Goal: Navigation & Orientation: Find specific page/section

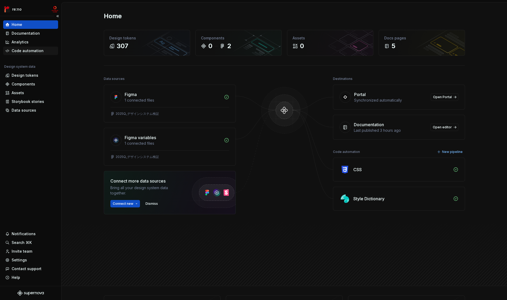
click at [26, 49] on div "Code automation" at bounding box center [28, 50] width 32 height 5
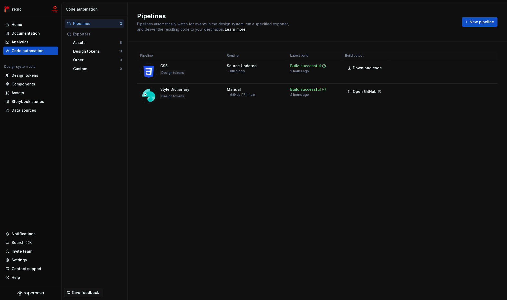
click at [88, 23] on div "Pipelines" at bounding box center [96, 23] width 47 height 5
click at [196, 70] on div "CSS Design tokens" at bounding box center [180, 71] width 80 height 17
click at [148, 68] on img at bounding box center [148, 71] width 17 height 17
click at [92, 51] on div "Design tokens" at bounding box center [96, 51] width 46 height 5
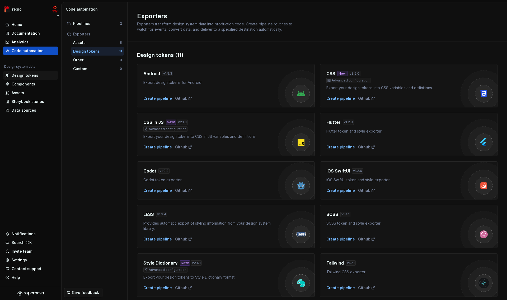
click at [22, 76] on div "Design tokens" at bounding box center [25, 75] width 27 height 5
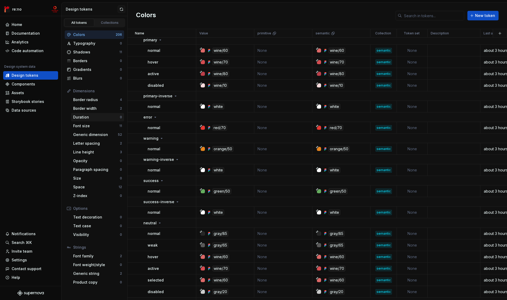
scroll to position [2607, 0]
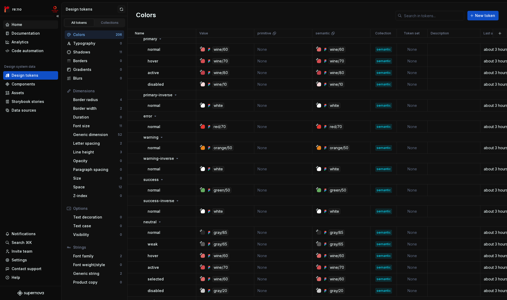
click at [23, 24] on div "Home" at bounding box center [30, 24] width 51 height 5
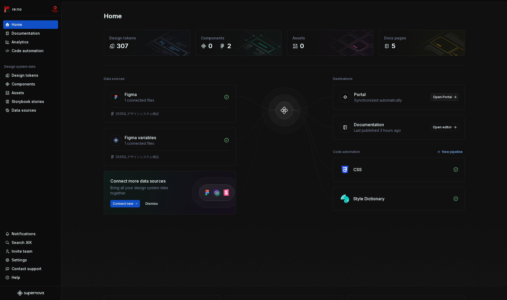
click at [445, 98] on span "Open Portal" at bounding box center [442, 97] width 19 height 4
